Goal: Find specific page/section

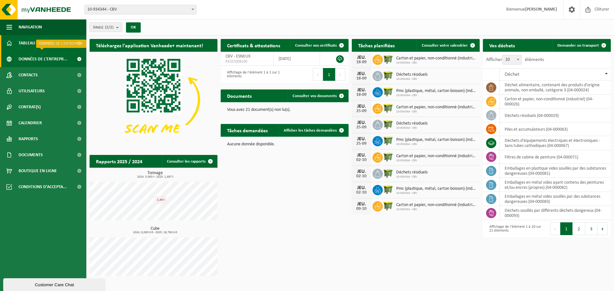
click at [30, 62] on span "Données de l'entrepr..." at bounding box center [43, 59] width 49 height 16
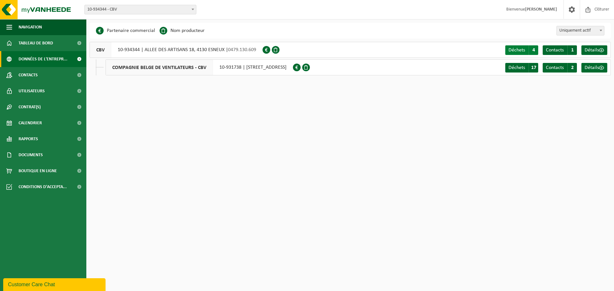
click at [520, 52] on span "Déchets" at bounding box center [517, 50] width 17 height 5
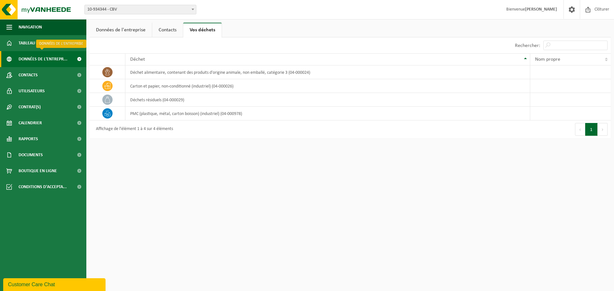
click at [29, 58] on span "Données de l'entrepr..." at bounding box center [43, 59] width 49 height 16
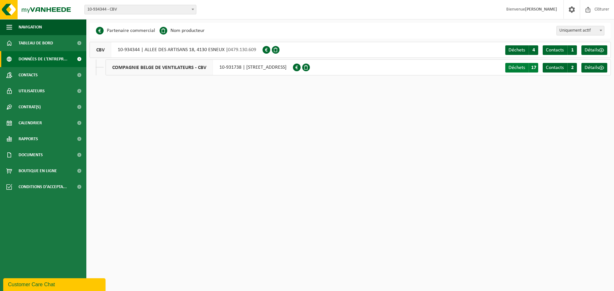
click at [511, 70] on span "Déchets" at bounding box center [517, 67] width 17 height 5
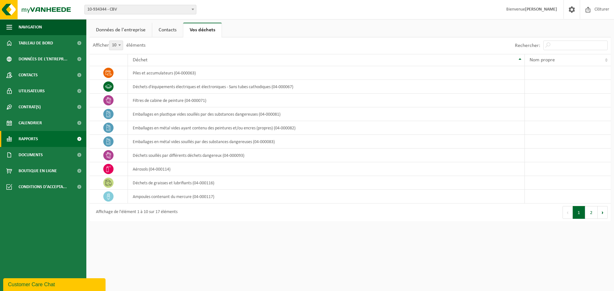
click at [21, 139] on span "Rapports" at bounding box center [29, 139] width 20 height 16
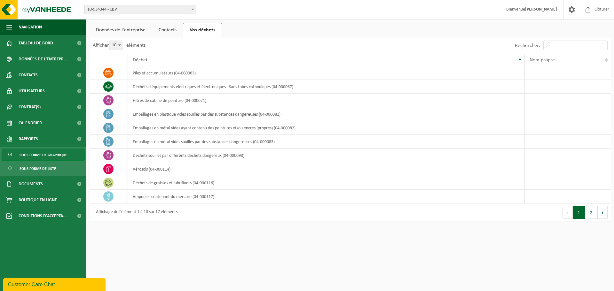
click at [23, 159] on span "Sous forme de graphique" at bounding box center [44, 155] width 48 height 12
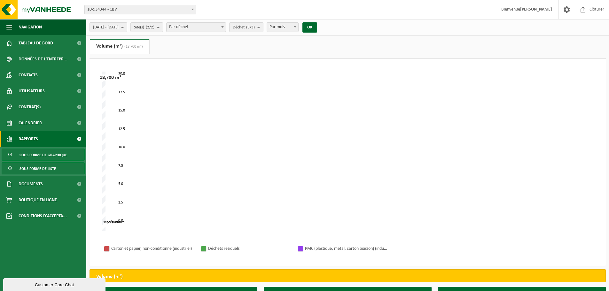
click at [23, 166] on span "Sous forme de liste" at bounding box center [38, 169] width 36 height 12
